Goal: Information Seeking & Learning: Understand process/instructions

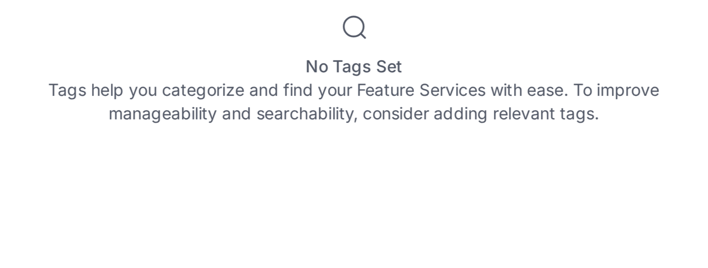
click at [592, 173] on div "No Tags Set Tags help you categorize and find your Feature Services with ease. …" at bounding box center [550, 225] width 254 height 214
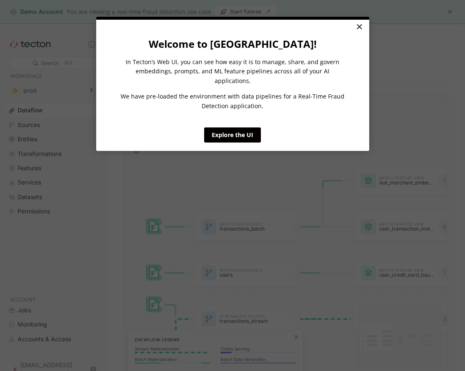
click at [362, 28] on link "×" at bounding box center [359, 27] width 15 height 15
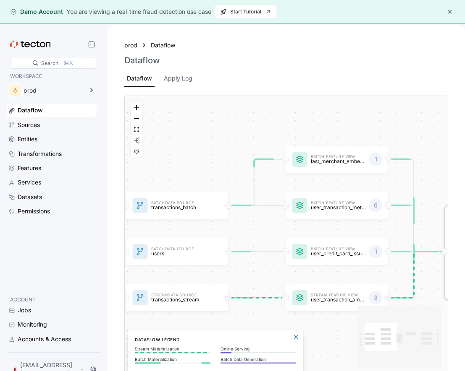
drag, startPoint x: 316, startPoint y: 153, endPoint x: 232, endPoint y: 74, distance: 115.8
click at [231, 74] on div "prod Dataflow Dataflow Dataflow Apply Log Batch Data Source transactions_batch …" at bounding box center [285, 210] width 357 height 371
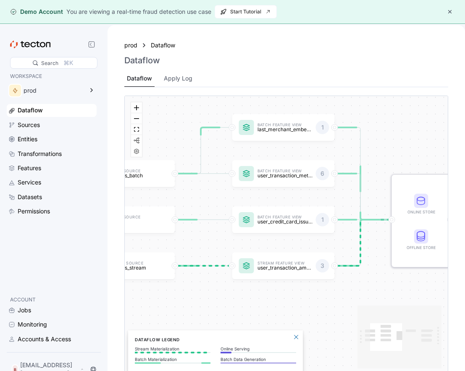
drag, startPoint x: 257, startPoint y: 130, endPoint x: 166, endPoint y: 67, distance: 110.8
click at [166, 67] on div "prod Dataflow Dataflow Dataflow Apply Log Batch Data Source transactions_batch …" at bounding box center [285, 210] width 357 height 371
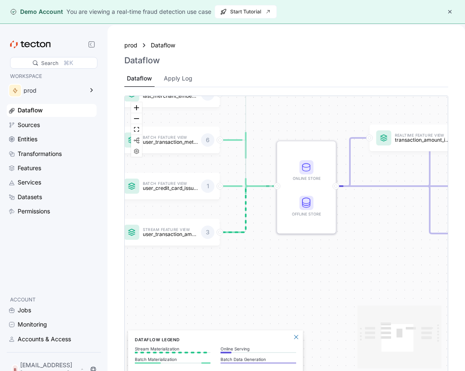
drag, startPoint x: 298, startPoint y: 170, endPoint x: 296, endPoint y: 201, distance: 30.7
click at [296, 201] on div "Batch Data Source transactions_batch Stream Data Source transactions_stream Bat…" at bounding box center [286, 235] width 323 height 279
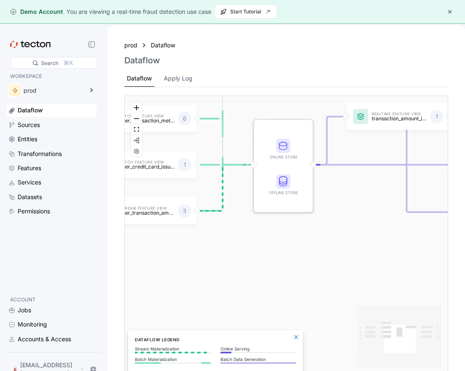
drag, startPoint x: 297, startPoint y: 200, endPoint x: 213, endPoint y: 153, distance: 96.2
click at [213, 153] on div "Batch Data Source transactions_batch Stream Data Source transactions_stream Bat…" at bounding box center [286, 235] width 323 height 279
click at [55, 159] on div "Transformations" at bounding box center [52, 154] width 90 height 13
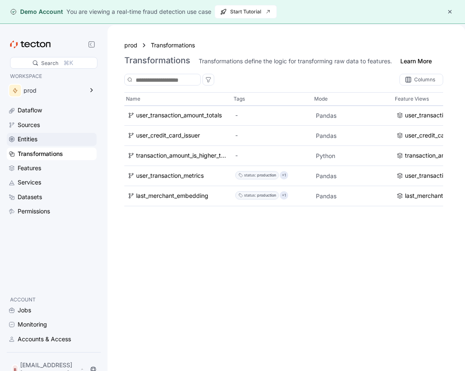
click at [50, 135] on div "Entities" at bounding box center [56, 139] width 77 height 9
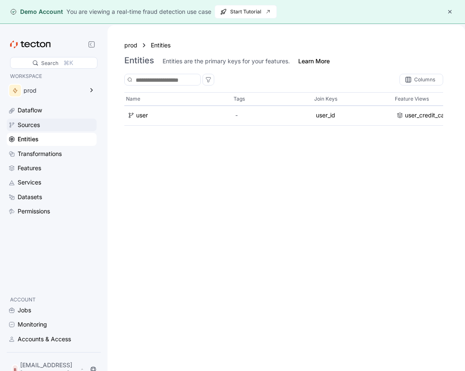
click at [50, 129] on div "Sources" at bounding box center [56, 124] width 77 height 9
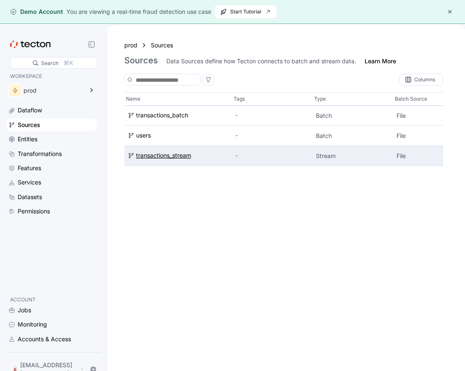
click at [173, 159] on div "transactions_stream" at bounding box center [163, 156] width 55 height 9
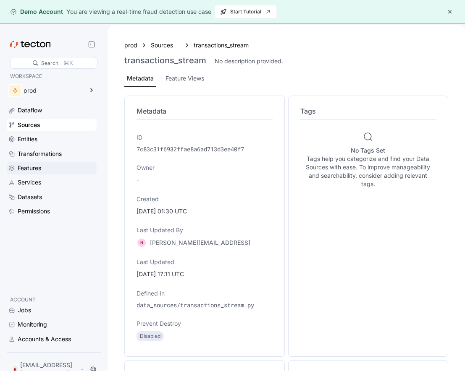
click at [41, 168] on div "Features" at bounding box center [30, 168] width 24 height 9
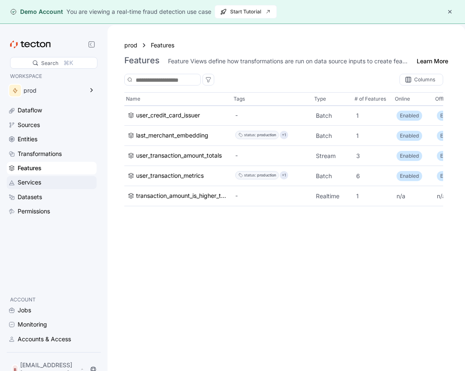
click at [55, 182] on div "Services" at bounding box center [56, 182] width 77 height 9
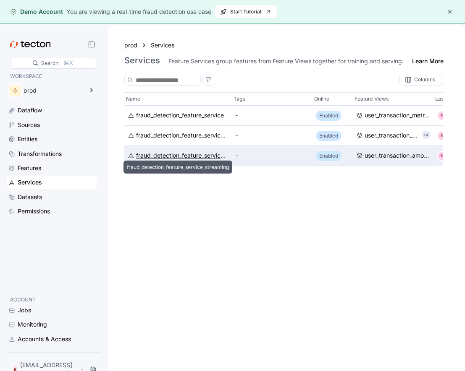
click at [169, 155] on div "fraud_detection_feature_service_streaming" at bounding box center [182, 156] width 92 height 9
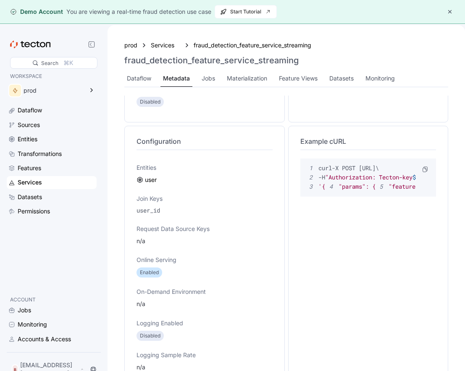
scroll to position [257, 0]
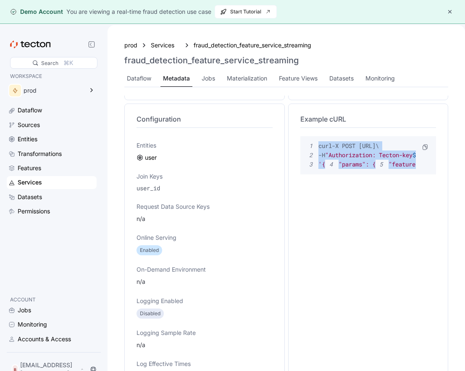
drag, startPoint x: 353, startPoint y: 254, endPoint x: 311, endPoint y: 144, distance: 118.1
click at [311, 144] on div "1 curl -X POST https://explore.tecton.ai/api/v1/feature-service/get-features \ …" at bounding box center [368, 277] width 136 height 282
copy code "curl -X POST https://explore.tecton.ai/api/v1/feature-service/get-features \ 2 …"
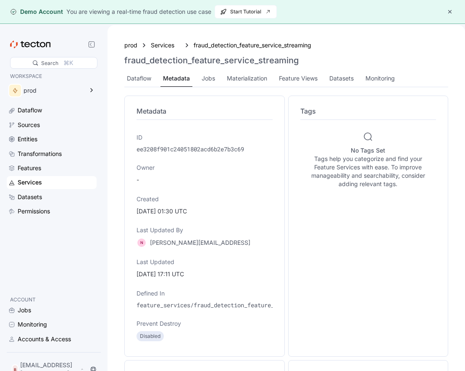
click at [243, 59] on h3 "fraud_detection_feature_service_streaming" at bounding box center [211, 60] width 174 height 10
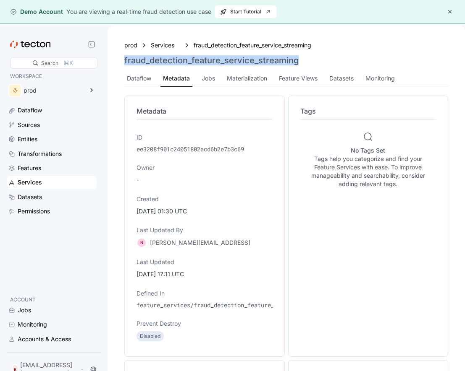
click at [243, 59] on h3 "fraud_detection_feature_service_streaming" at bounding box center [211, 60] width 174 height 10
copy h3 "fraud_detection_feature_service_streaming"
